Goal: Information Seeking & Learning: Learn about a topic

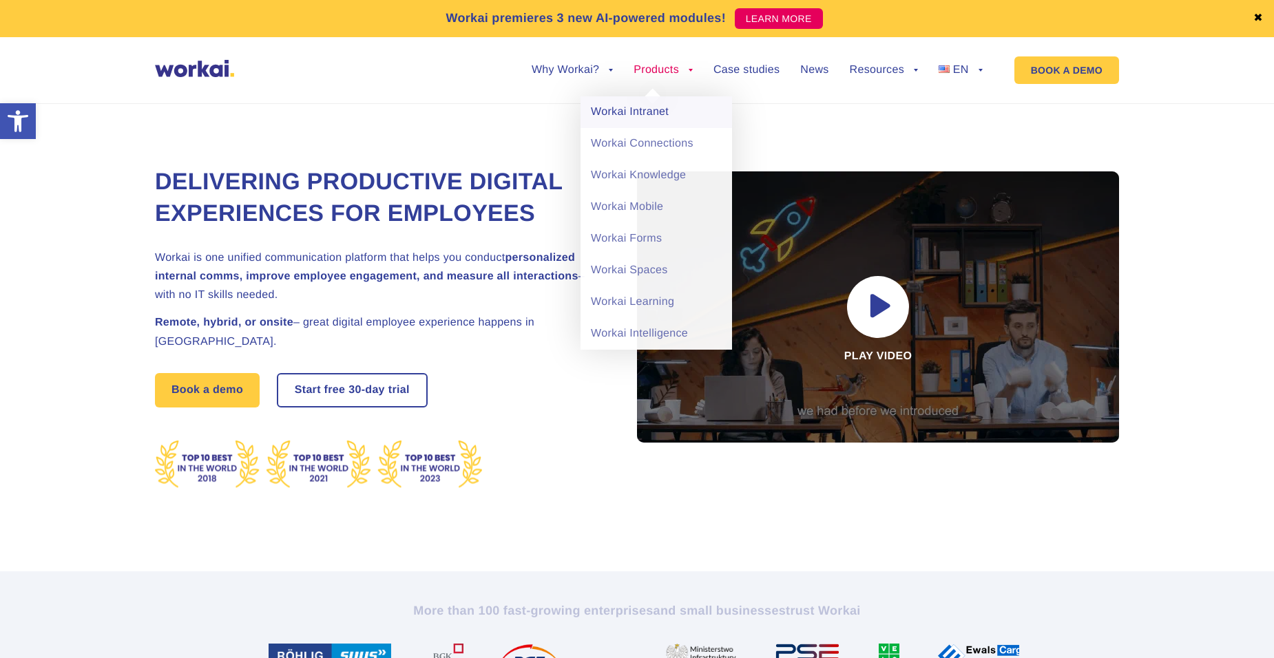
click at [625, 107] on link "Workai Intranet" at bounding box center [656, 112] width 151 height 32
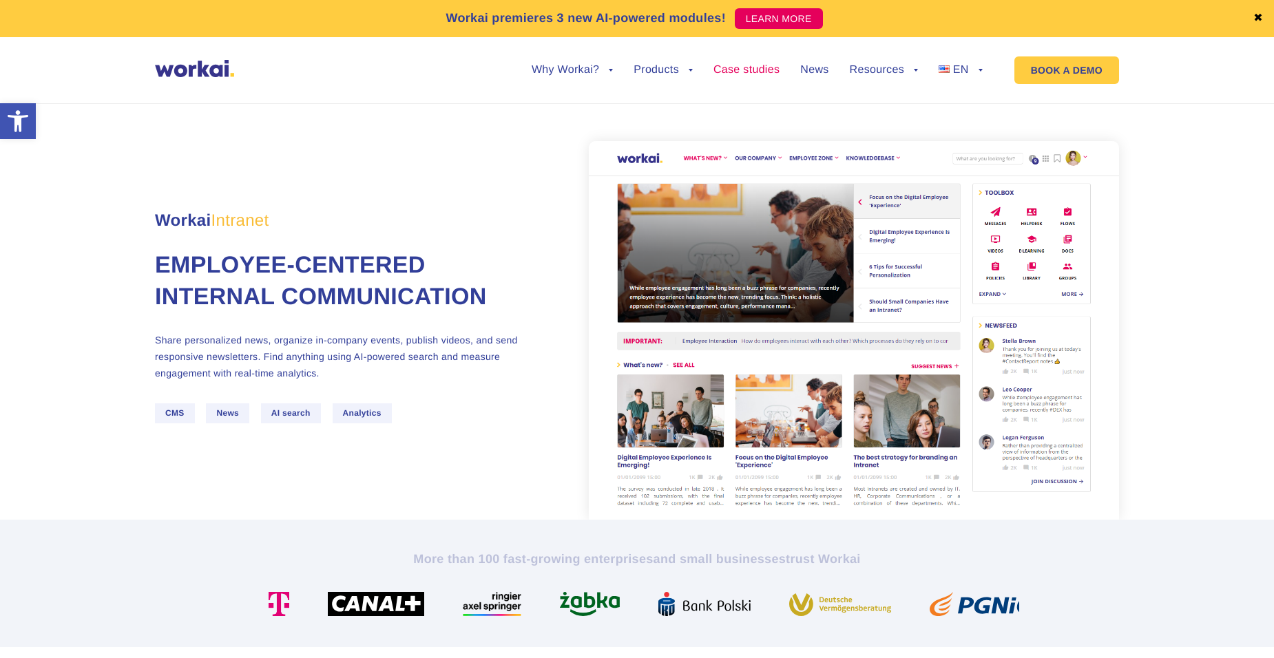
click at [767, 73] on link "Case studies" at bounding box center [746, 70] width 66 height 11
